Goal: Download file/media

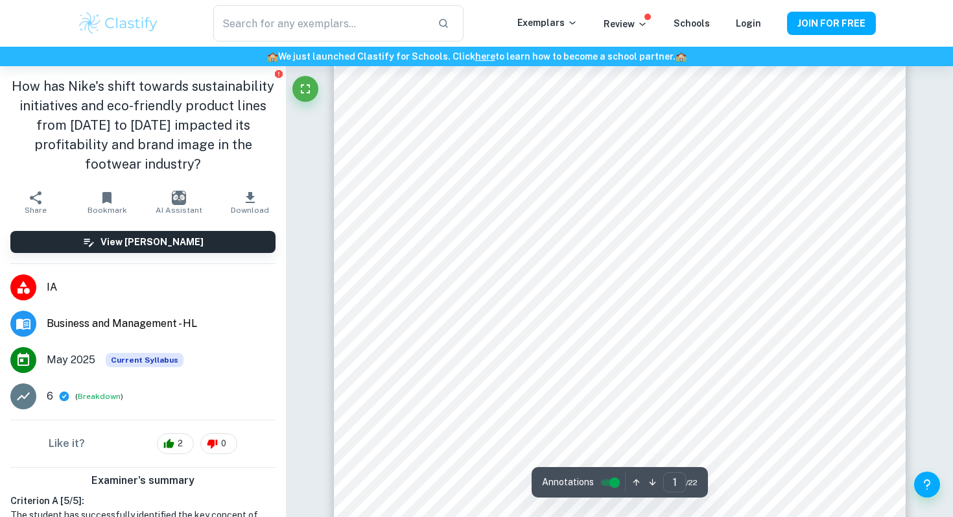
scroll to position [149, 0]
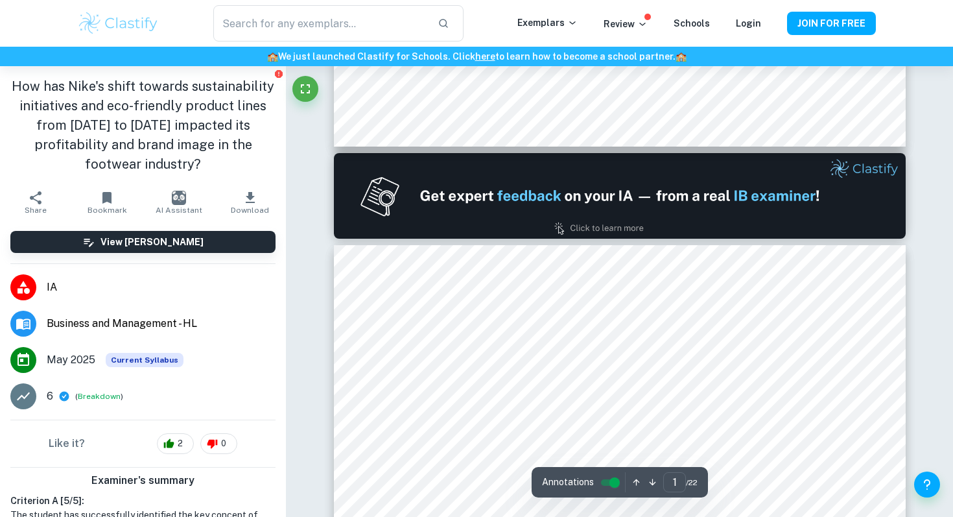
type input "2"
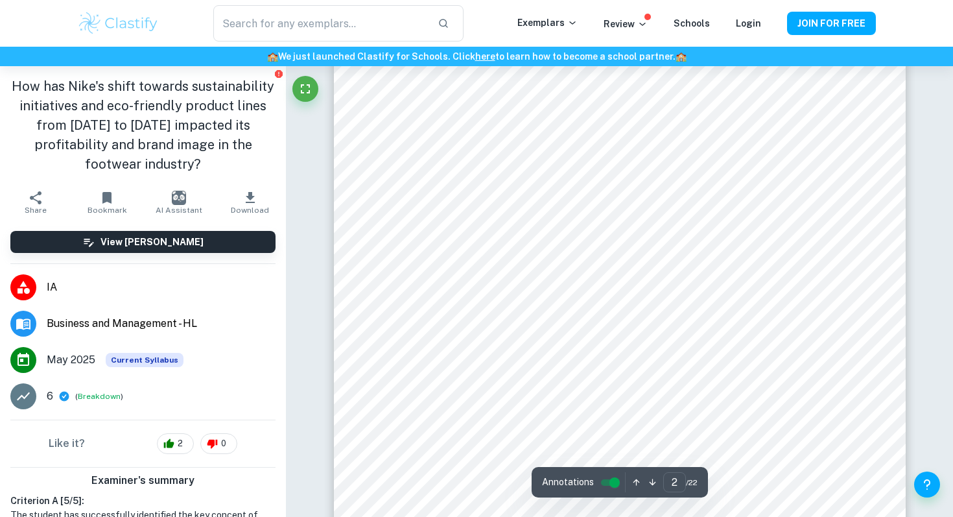
scroll to position [1103, 0]
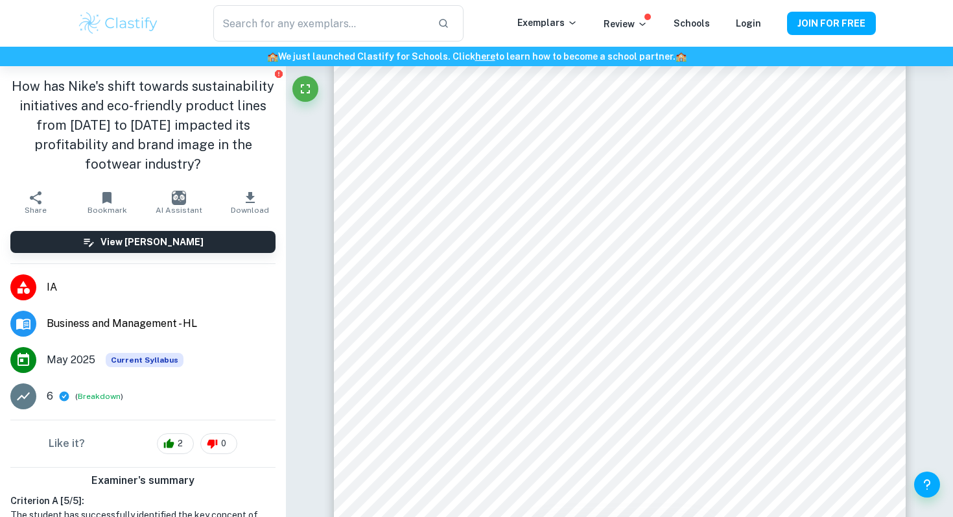
click at [252, 190] on icon "button" at bounding box center [251, 198] width 16 height 16
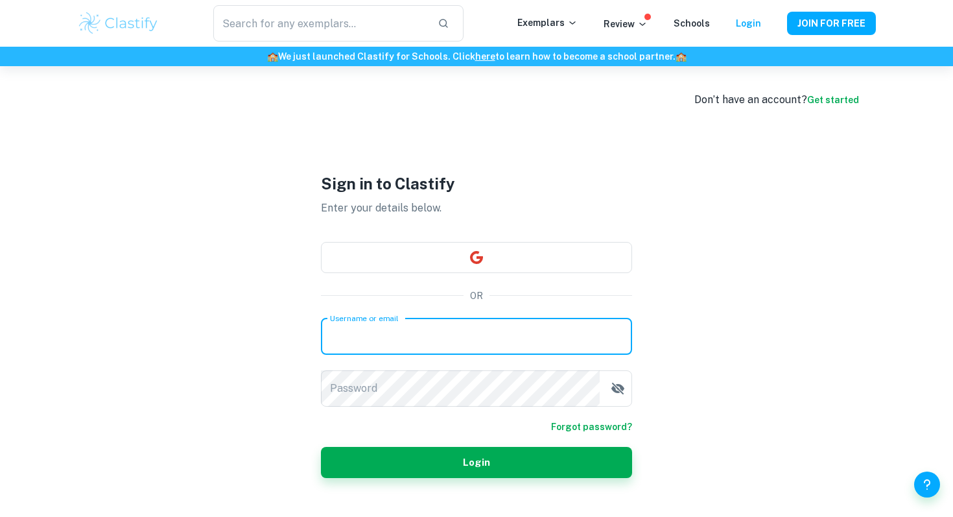
click at [379, 329] on input "Username or email" at bounding box center [476, 336] width 311 height 36
type input "[EMAIL_ADDRESS][DOMAIN_NAME]"
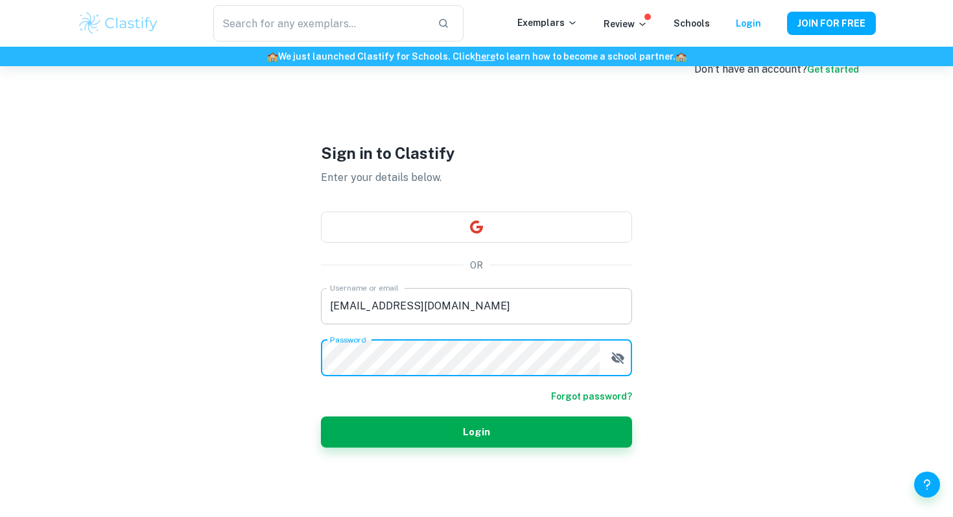
scroll to position [66, 0]
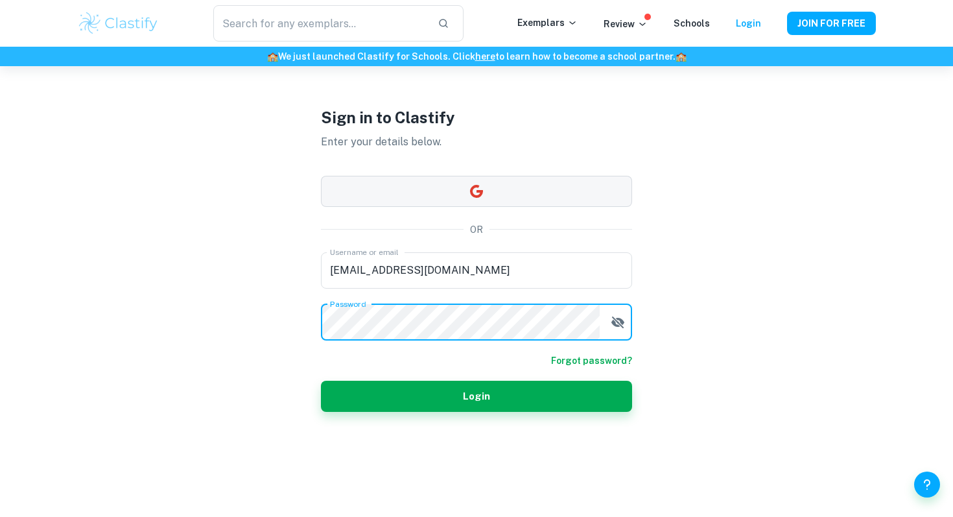
click at [460, 187] on button "button" at bounding box center [476, 191] width 311 height 31
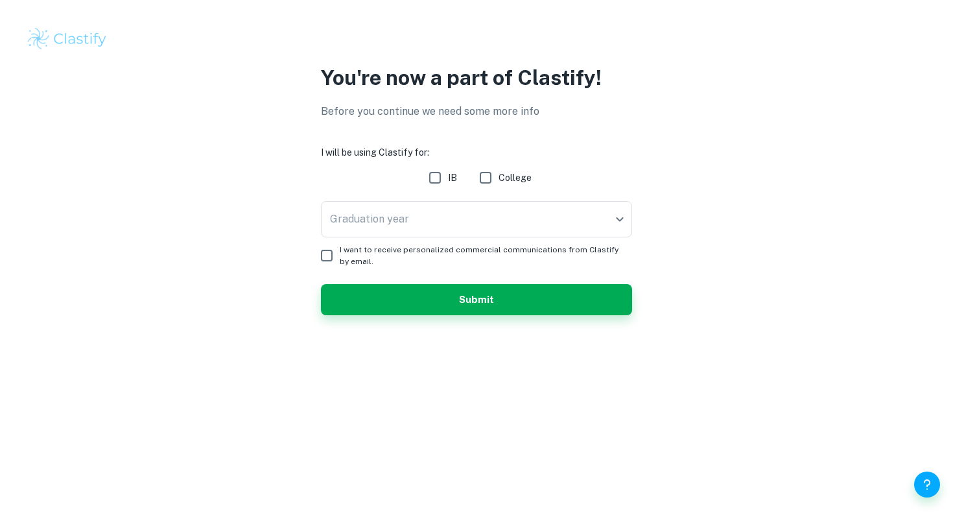
click at [437, 178] on input "IB" at bounding box center [435, 178] width 26 height 26
checkbox input "true"
click at [421, 209] on body "We value your privacy We use cookies to enhance your browsing experience, serve…" at bounding box center [476, 258] width 953 height 517
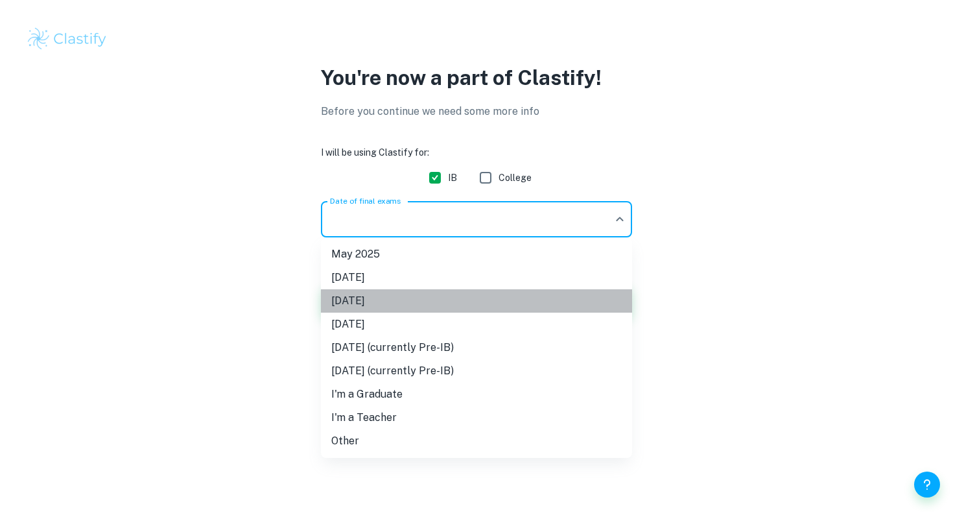
click at [394, 296] on li "[DATE]" at bounding box center [476, 300] width 311 height 23
type input "M26"
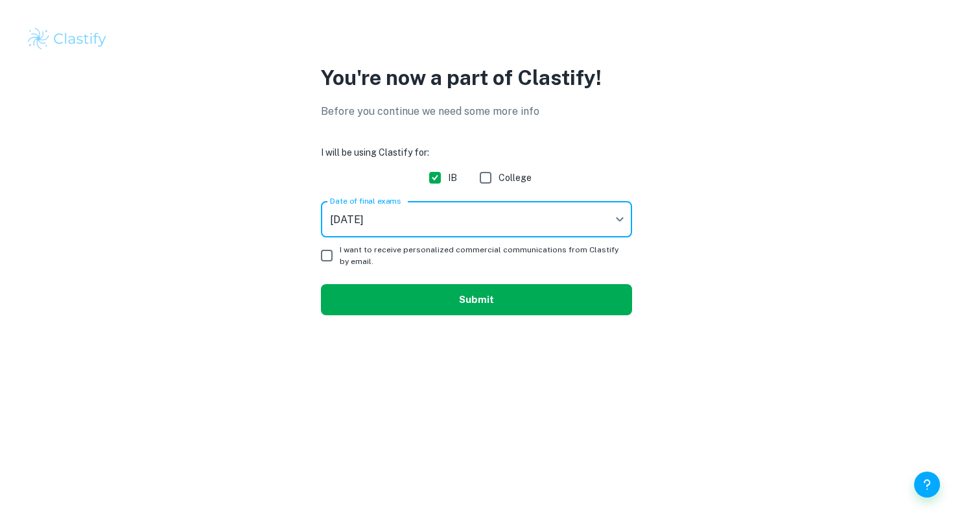
click at [368, 287] on button "Submit" at bounding box center [476, 299] width 311 height 31
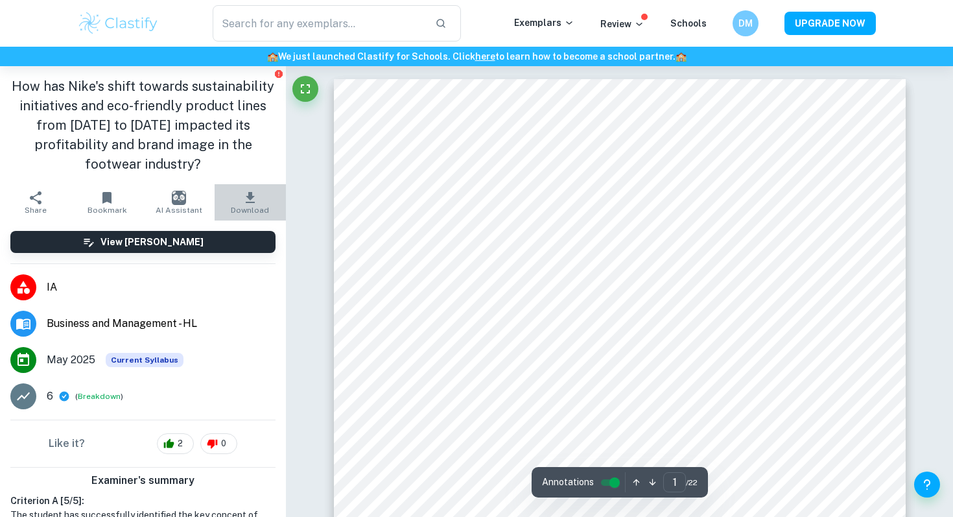
click at [252, 190] on icon "button" at bounding box center [251, 198] width 16 height 16
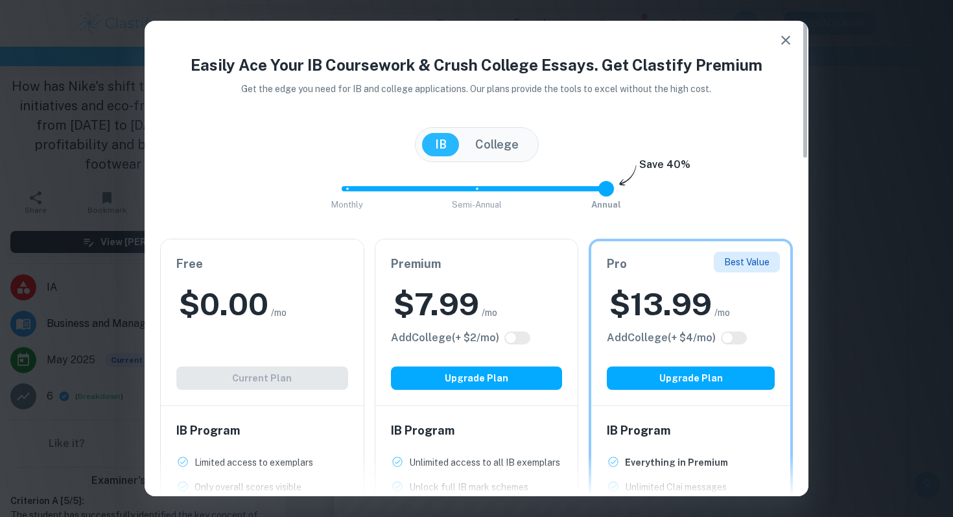
click at [785, 34] on icon "button" at bounding box center [786, 40] width 16 height 16
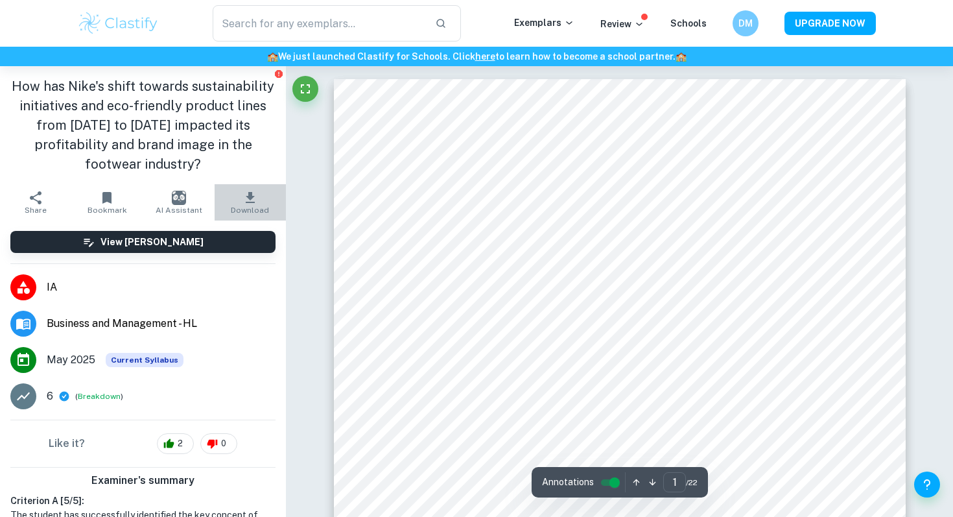
click at [255, 190] on icon "button" at bounding box center [251, 198] width 16 height 16
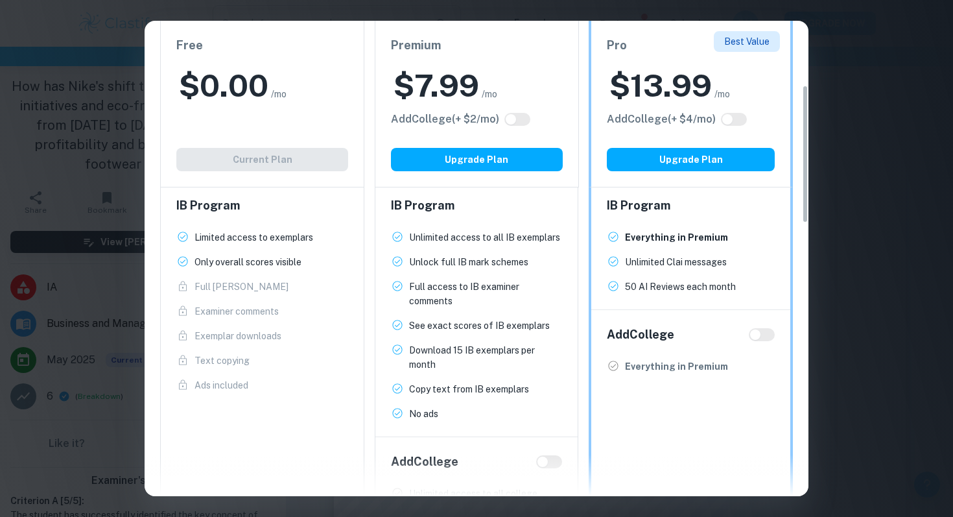
scroll to position [222, 0]
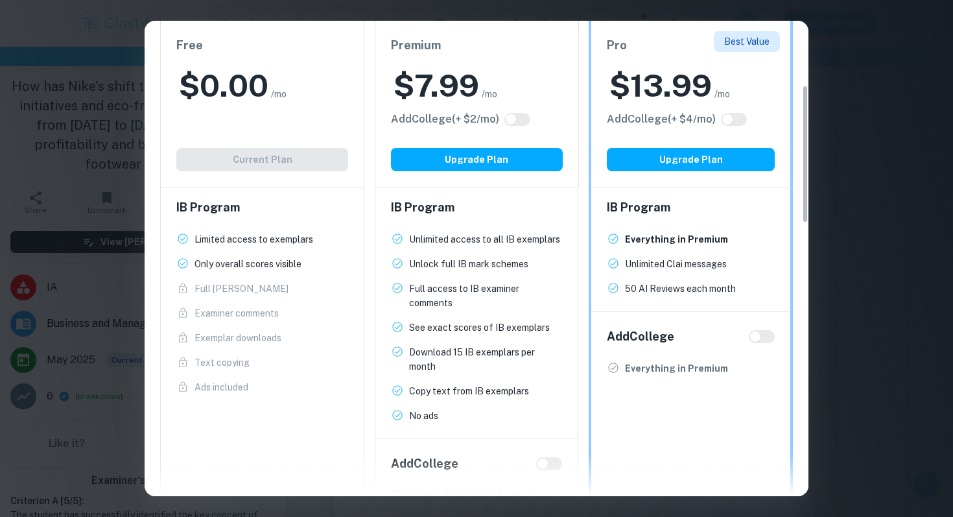
click at [769, 333] on input "checkbox" at bounding box center [755, 336] width 31 height 10
checkbox input "true"
click at [768, 331] on input "checkbox" at bounding box center [768, 336] width 31 height 10
checkbox input "false"
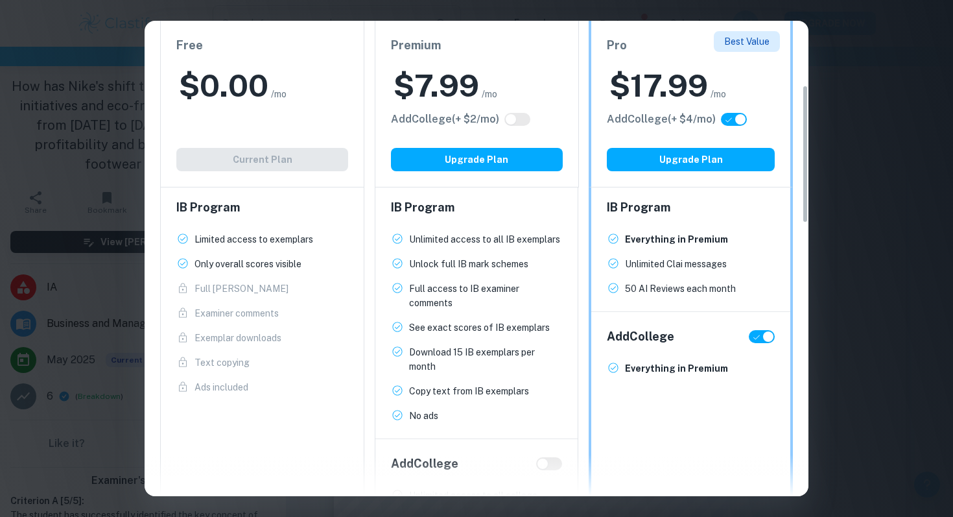
checkbox input "false"
click at [861, 71] on div "Easily Ace Your IB Coursework & Crush College Essays. Get Clastify Premium Get …" at bounding box center [476, 258] width 953 height 517
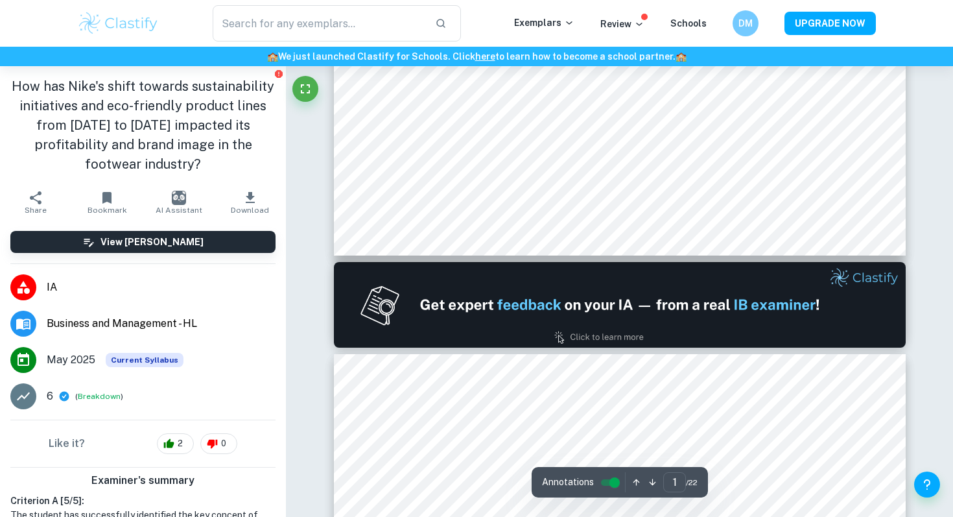
type input "2"
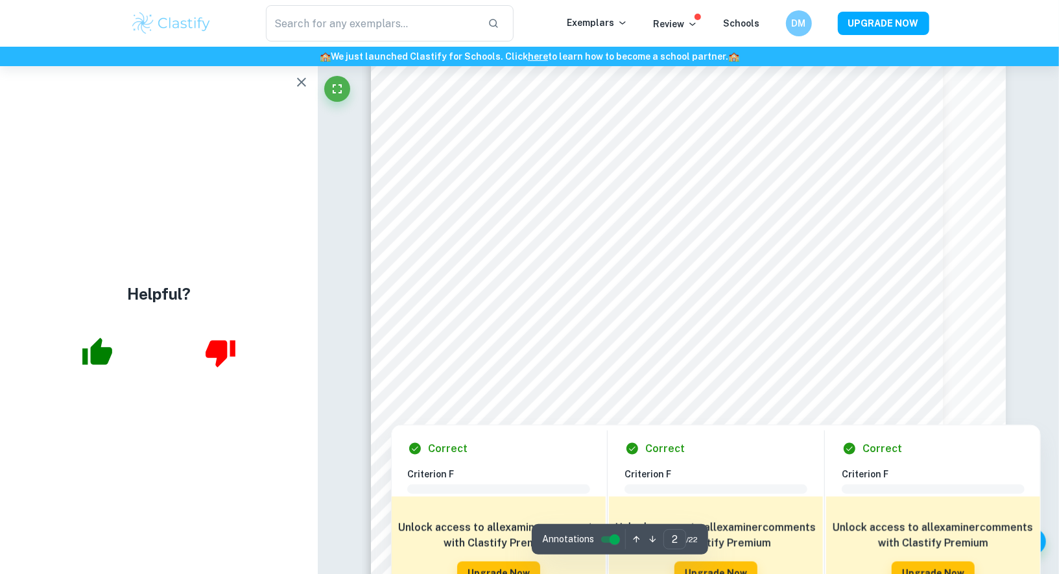
scroll to position [1113, 0]
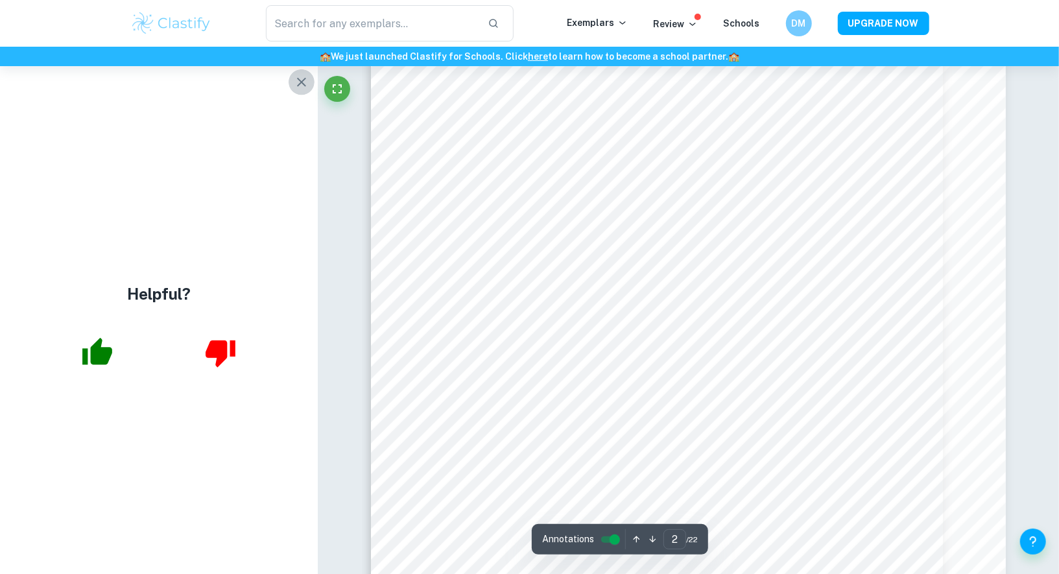
click at [303, 82] on icon "button" at bounding box center [302, 83] width 16 height 16
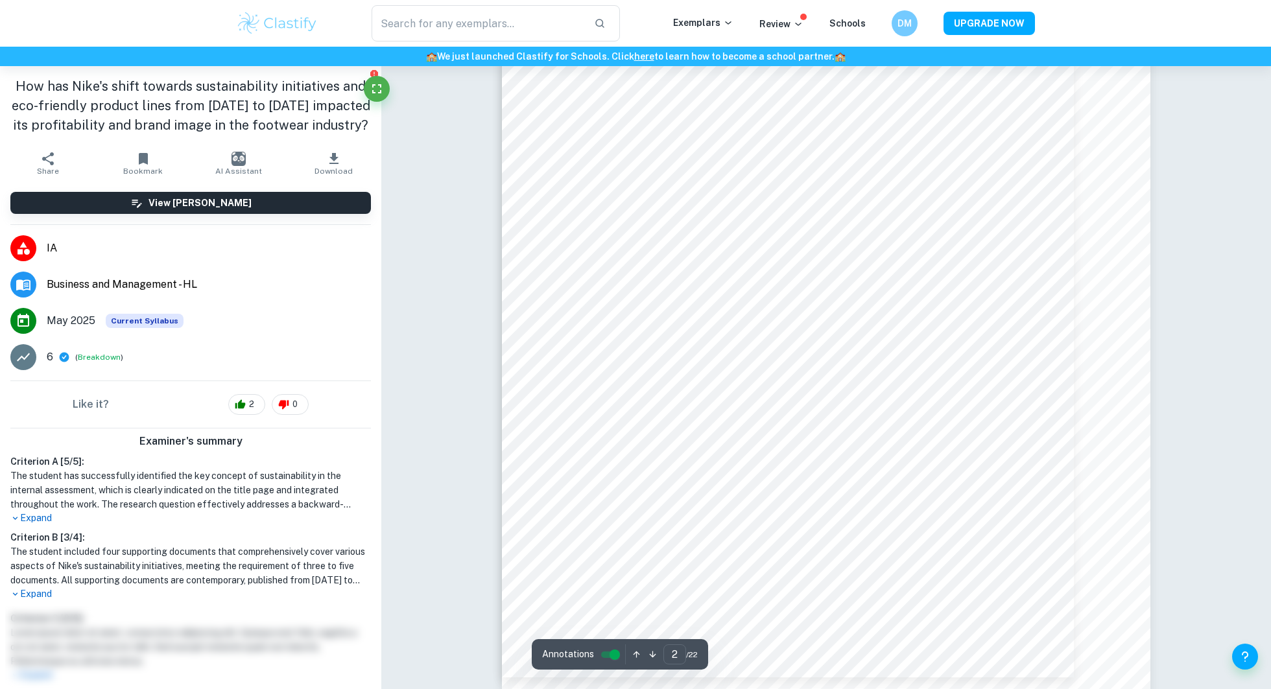
scroll to position [1090, 0]
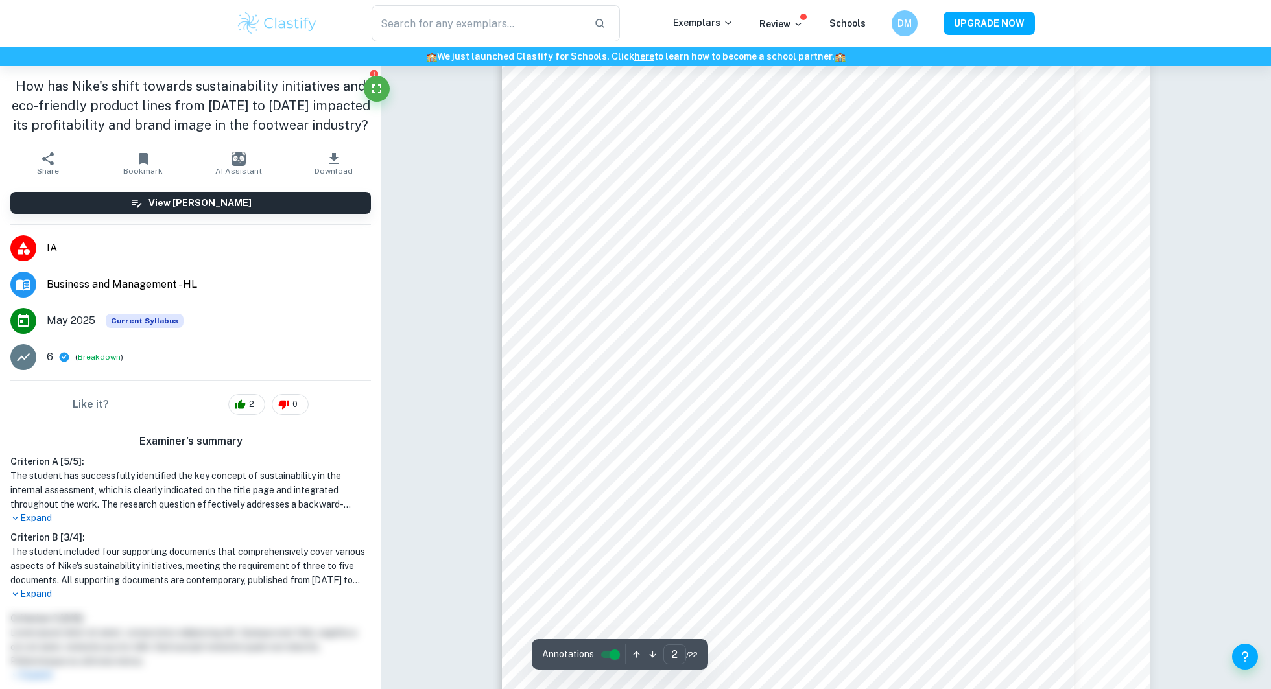
scroll to position [1031, 0]
